Goal: Check status

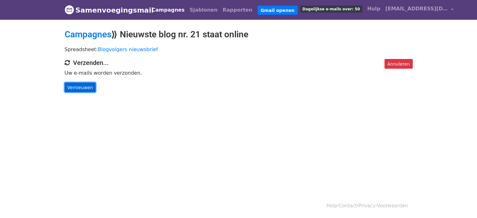
click at [85, 86] on font "Vernieuwen" at bounding box center [80, 87] width 26 height 5
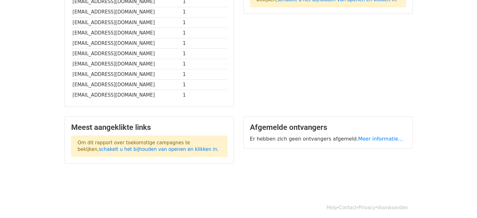
scroll to position [183, 0]
click at [211, 147] on font "schakelt u het bijhouden van openen en klikken in" at bounding box center [158, 150] width 118 height 6
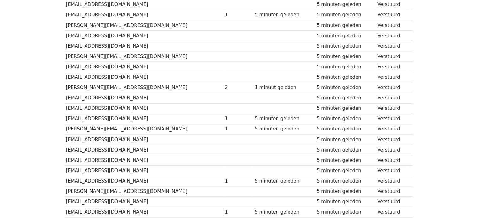
scroll to position [148, 0]
